Goal: Check status: Check status

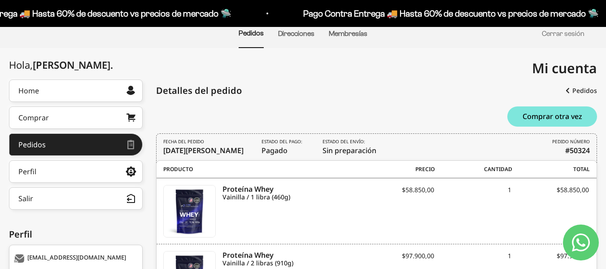
scroll to position [75, 0]
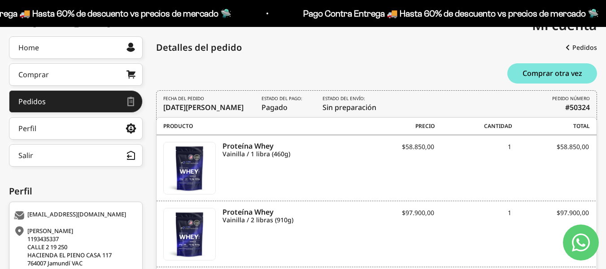
scroll to position [116, 0]
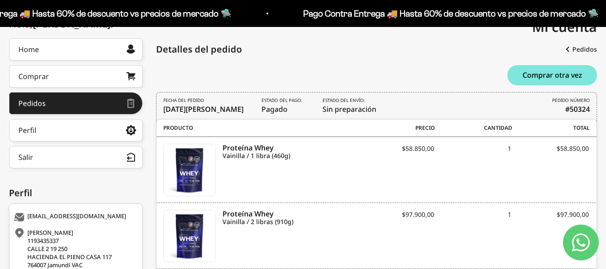
drag, startPoint x: 318, startPoint y: 108, endPoint x: 371, endPoint y: 113, distance: 53.1
click at [371, 113] on div "FECHA DEL PEDIDO 31 de agosto de 2025 Estado del pago: Pagado Estado del envío:…" at bounding box center [376, 107] width 441 height 30
click at [421, 101] on div "FECHA DEL PEDIDO 31 de agosto de 2025 Estado del pago: Pagado Estado del envío:…" at bounding box center [376, 107] width 441 height 30
click at [69, 126] on link "Perfil" at bounding box center [76, 130] width 134 height 22
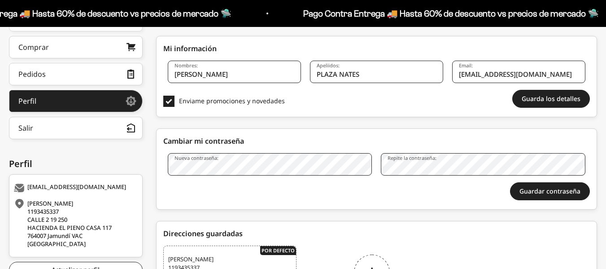
scroll to position [146, 0]
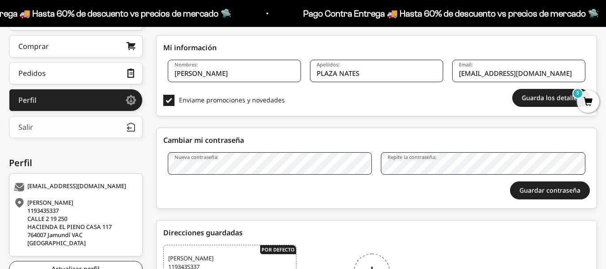
click at [88, 122] on button "Salir" at bounding box center [76, 127] width 134 height 22
